Goal: Information Seeking & Learning: Understand process/instructions

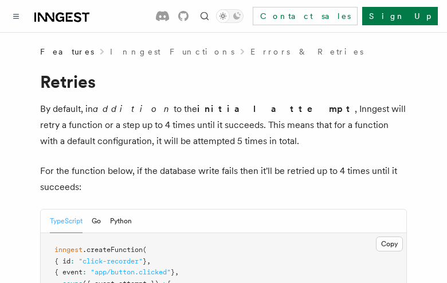
click at [66, 221] on button "TypeScript" at bounding box center [66, 221] width 33 height 24
click at [96, 221] on button "Go" at bounding box center [96, 221] width 9 height 24
